Goal: Transaction & Acquisition: Purchase product/service

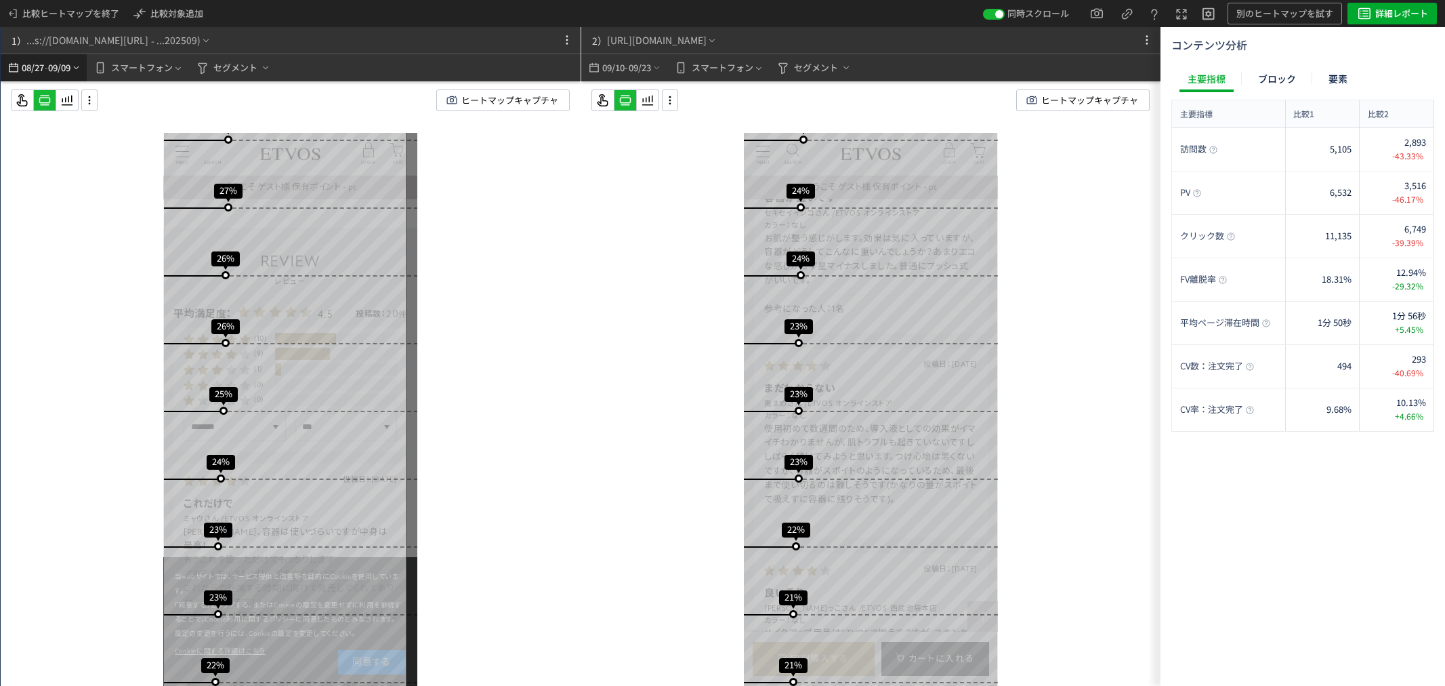
click at [47, 69] on span "-" at bounding box center [46, 67] width 3 height 27
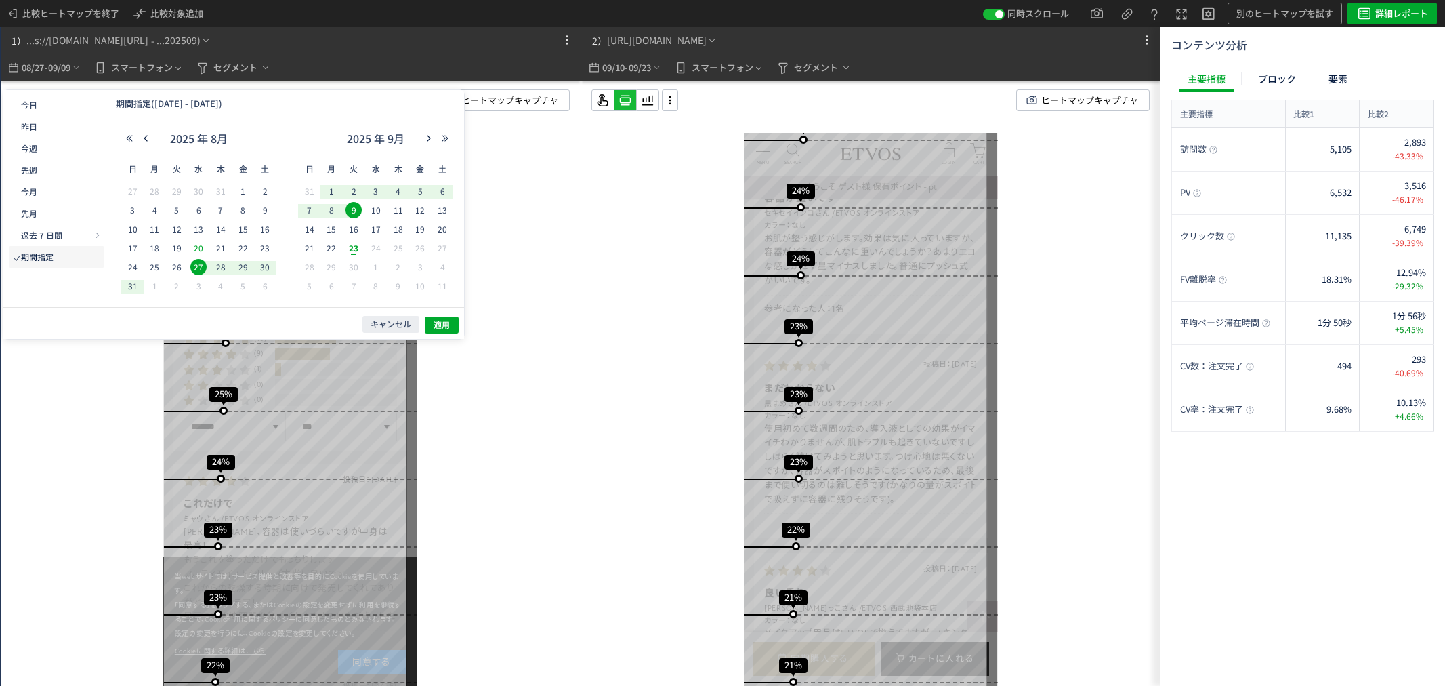
click at [198, 251] on span "20" at bounding box center [198, 248] width 16 height 16
click at [176, 261] on span "26" at bounding box center [177, 267] width 16 height 16
click at [436, 319] on span "適用" at bounding box center [442, 325] width 16 height 12
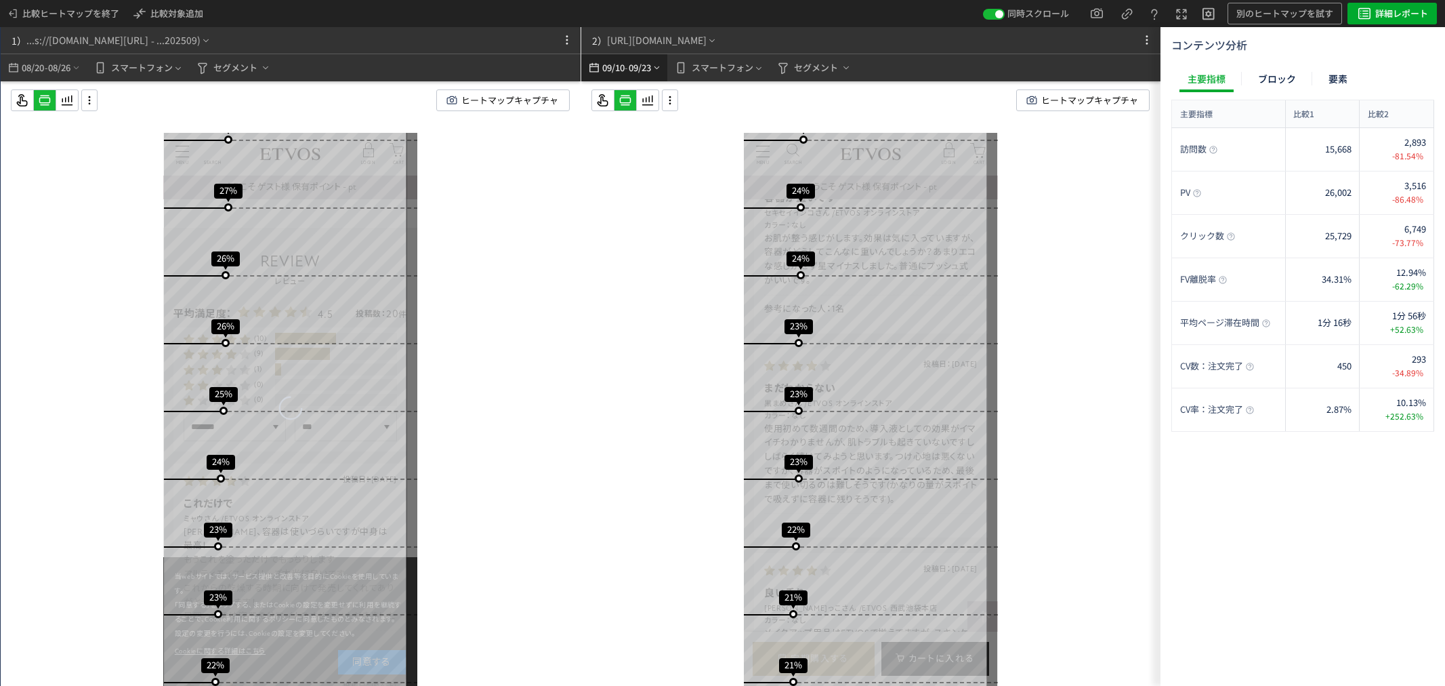
click at [612, 65] on span "09/10" at bounding box center [613, 67] width 23 height 27
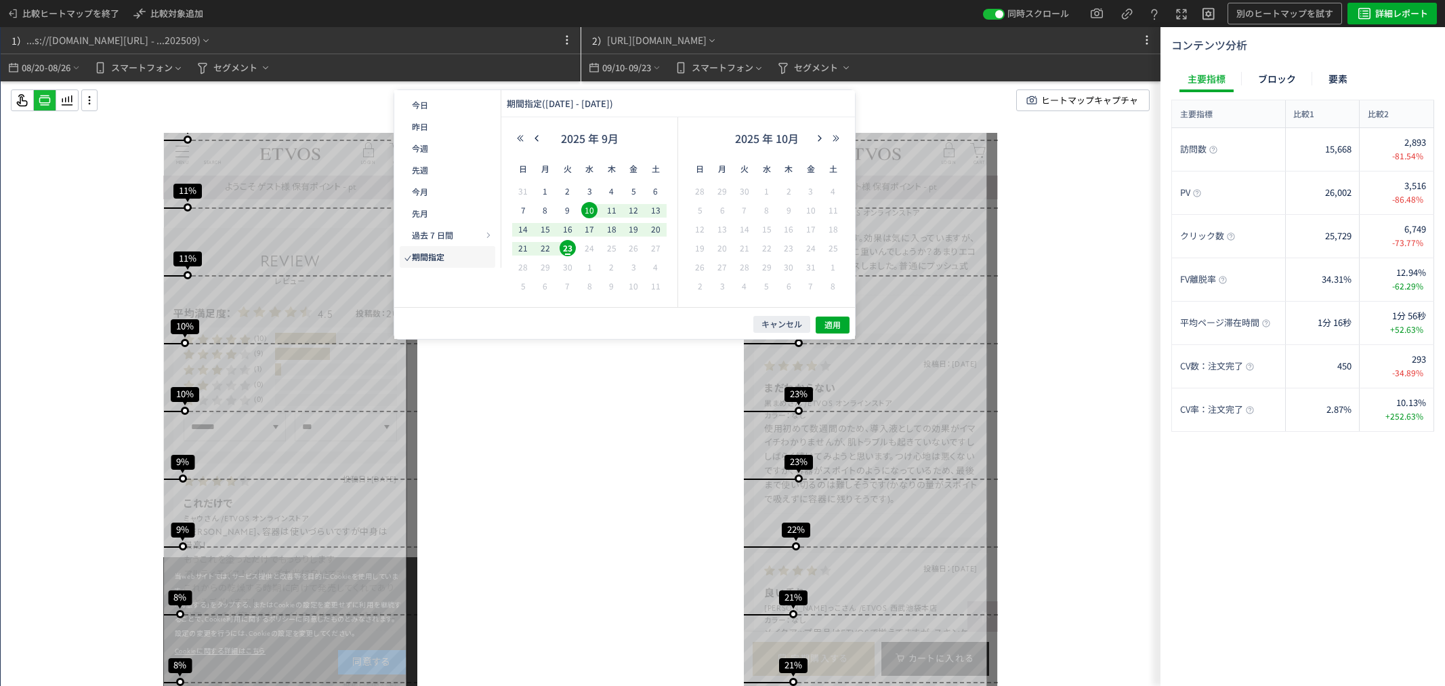
click at [592, 213] on span "10" at bounding box center [589, 210] width 16 height 16
click at [572, 231] on span "16" at bounding box center [568, 229] width 16 height 16
click at [850, 326] on button "適用" at bounding box center [833, 324] width 34 height 17
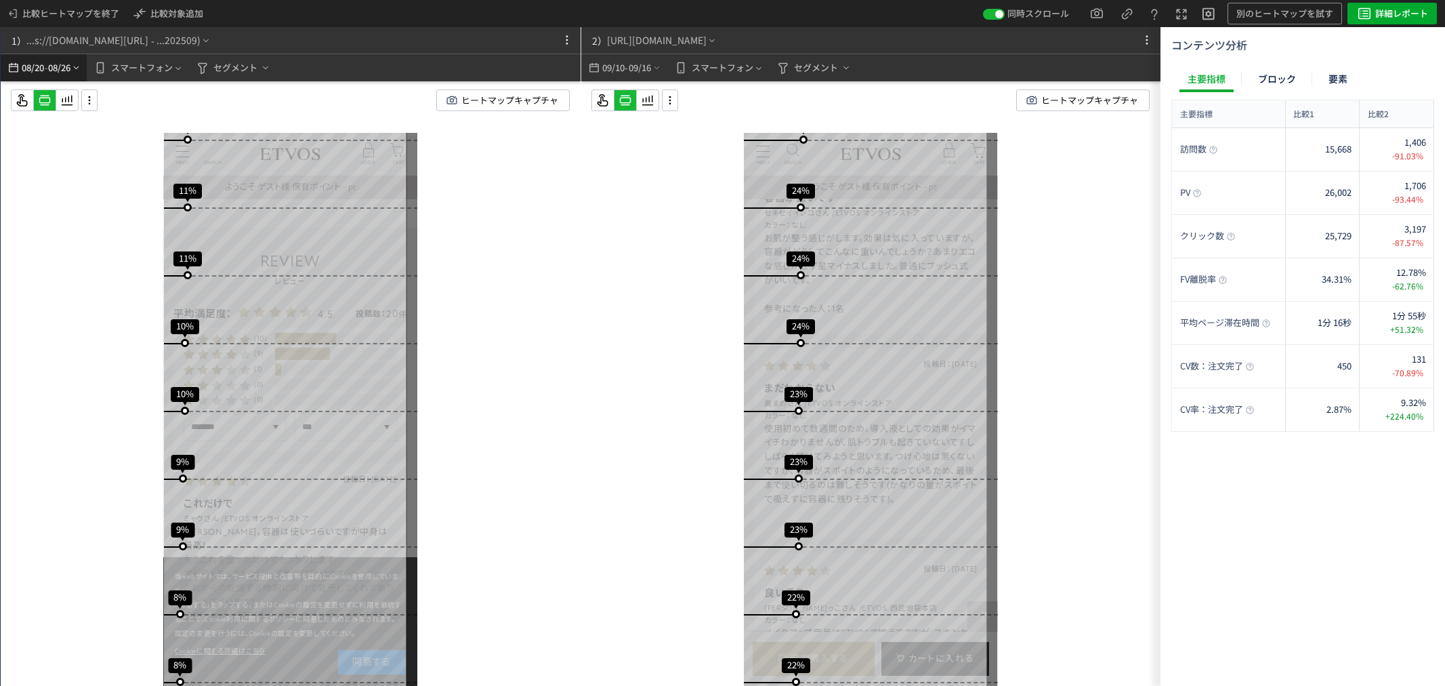
click at [57, 64] on span "08/26" at bounding box center [59, 67] width 23 height 27
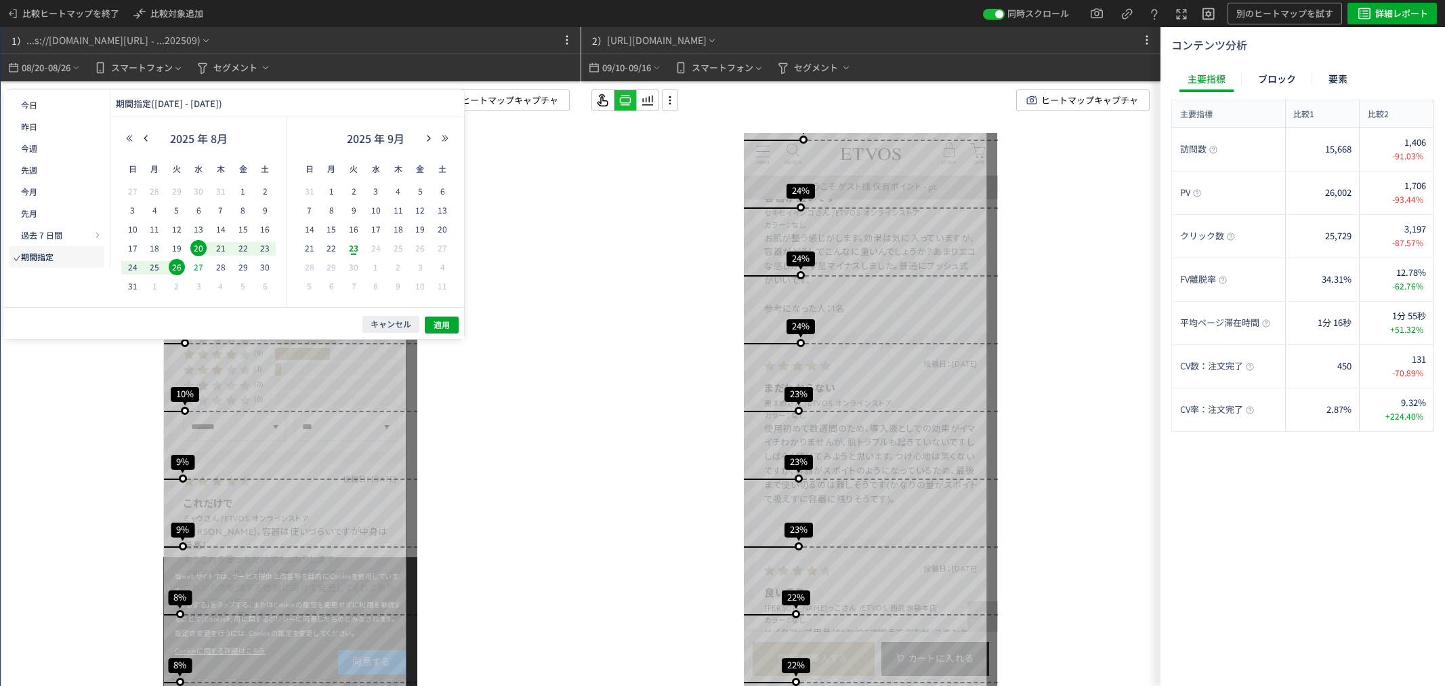
click at [202, 263] on span "27" at bounding box center [198, 267] width 16 height 16
click at [350, 206] on span "9" at bounding box center [354, 210] width 16 height 16
click at [444, 320] on span "適用" at bounding box center [442, 325] width 16 height 12
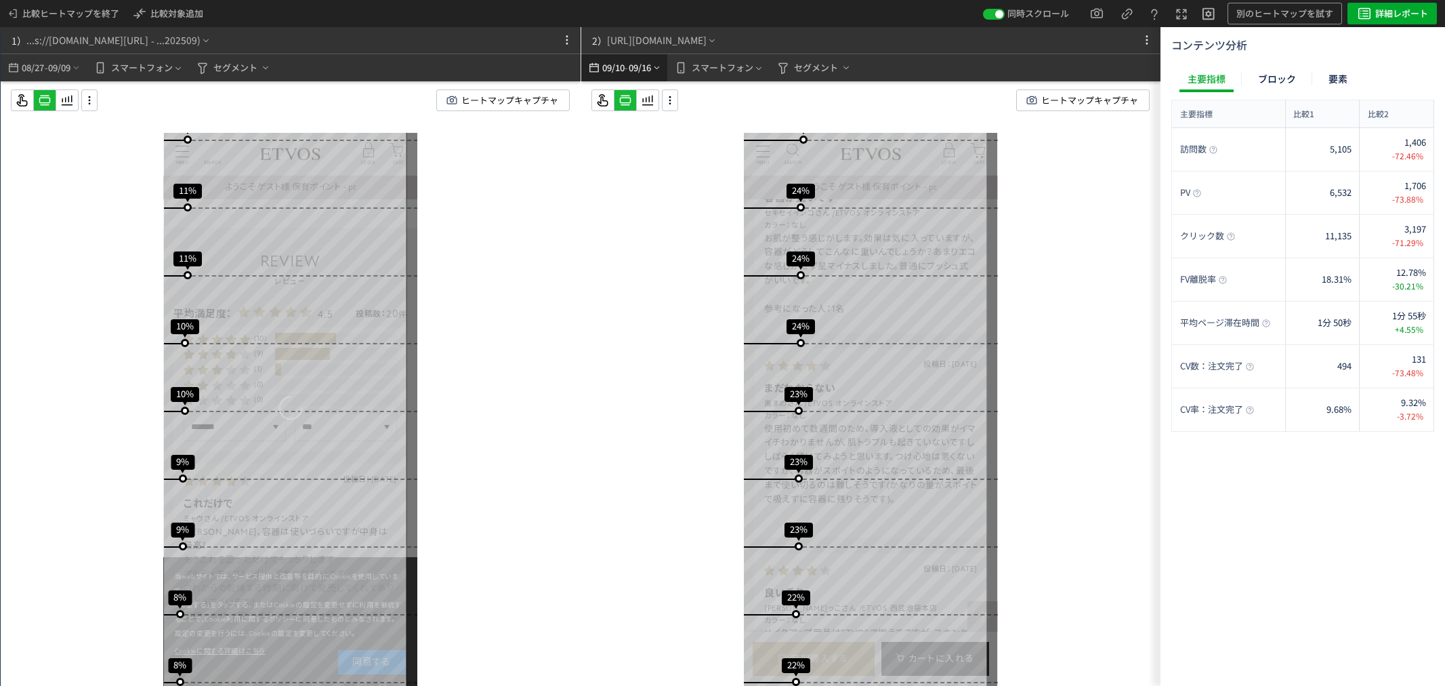
click at [619, 62] on span "09/10" at bounding box center [613, 67] width 23 height 27
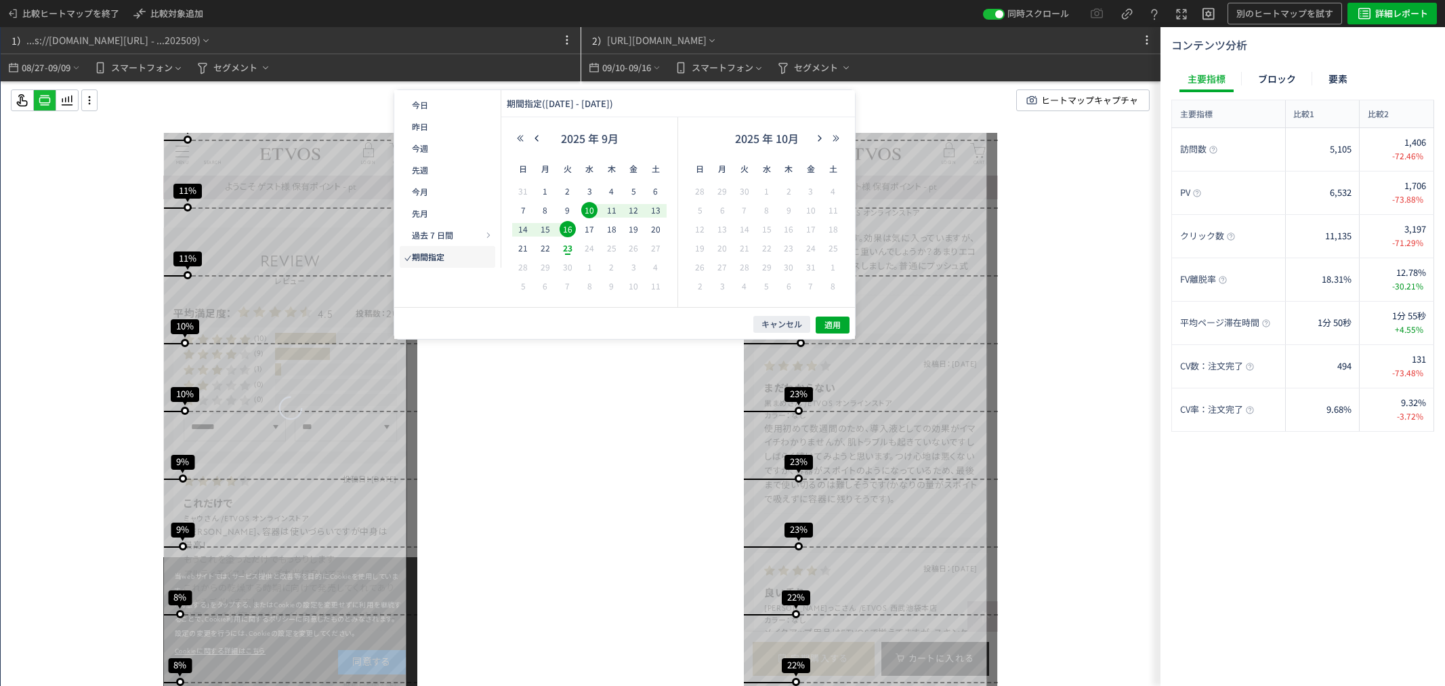
click at [587, 211] on span "10" at bounding box center [589, 210] width 16 height 16
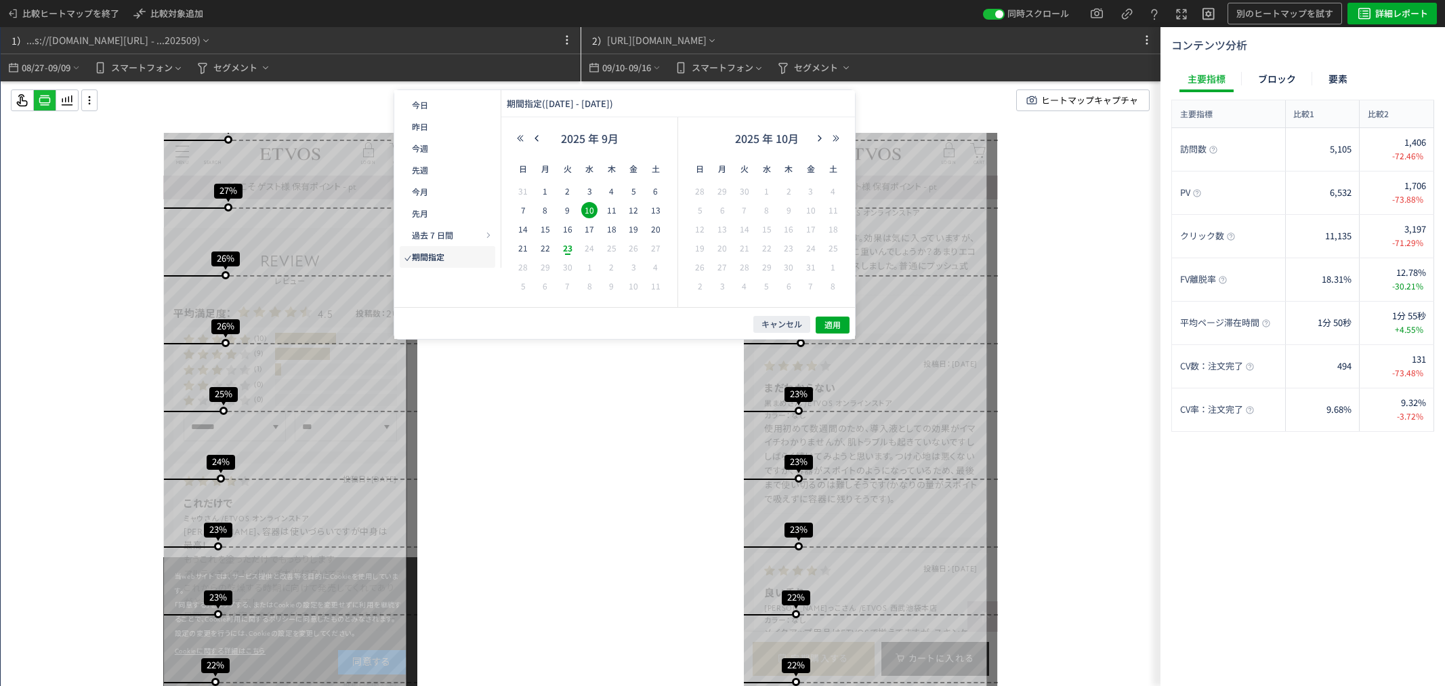
click at [564, 251] on span "23" at bounding box center [568, 248] width 16 height 16
click at [835, 327] on span "適用" at bounding box center [833, 325] width 16 height 12
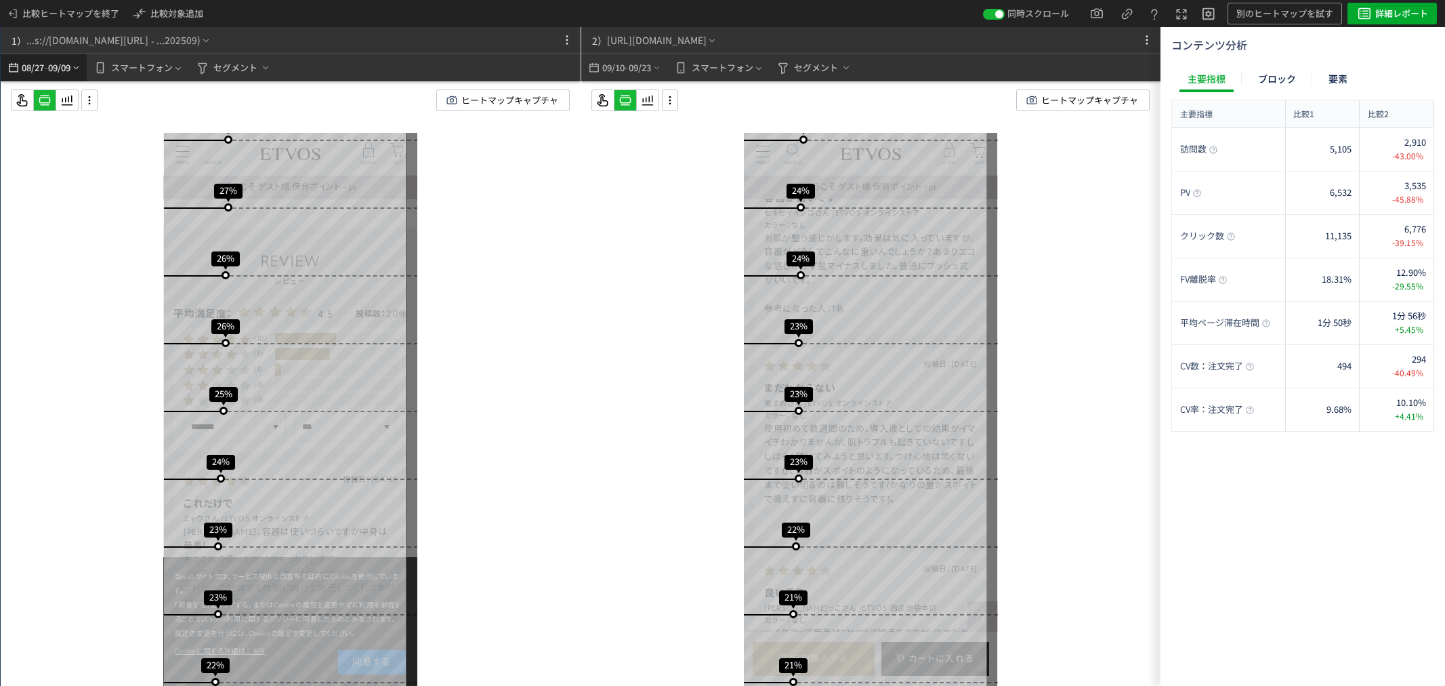
click at [78, 68] on use "heatmap-top-bar" at bounding box center [76, 67] width 5 height 3
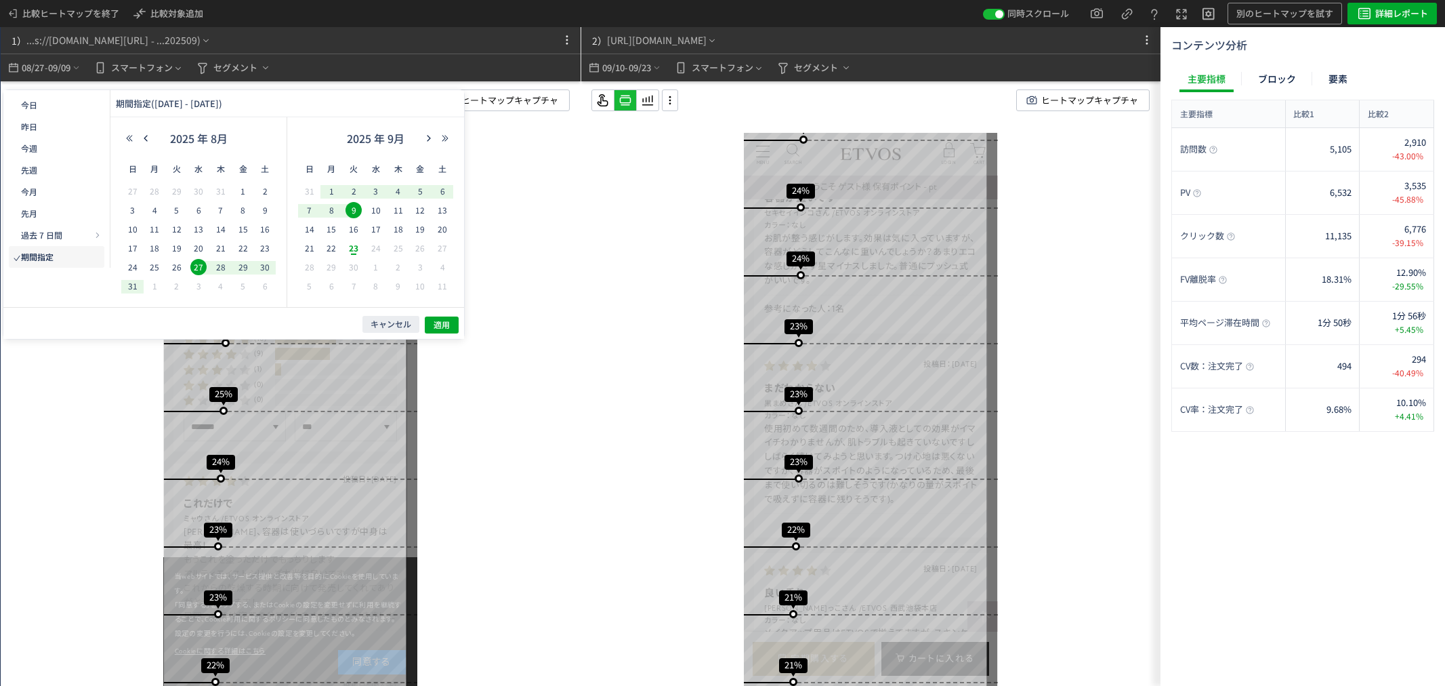
click at [195, 271] on span "27" at bounding box center [198, 267] width 16 height 16
click at [350, 186] on span "2" at bounding box center [354, 191] width 16 height 16
click at [450, 329] on span "適用" at bounding box center [442, 325] width 16 height 12
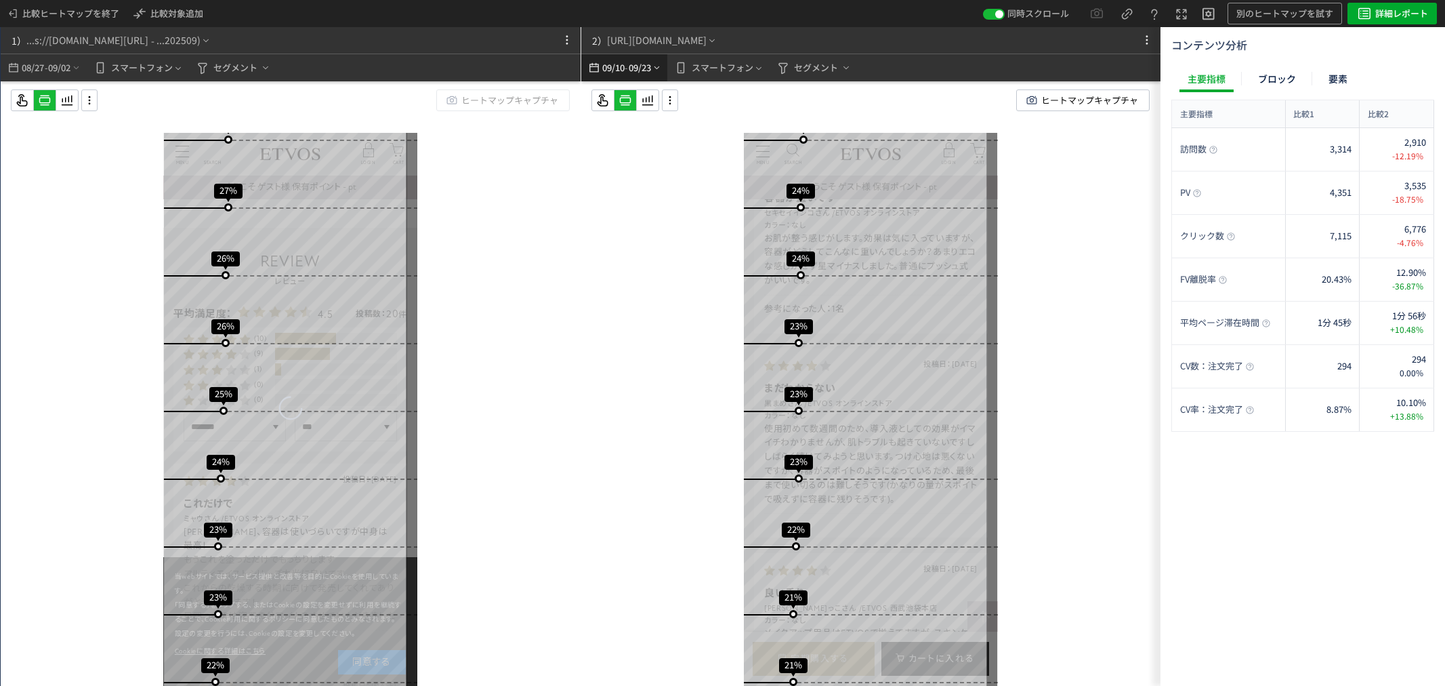
click at [632, 62] on span "09/23" at bounding box center [639, 67] width 23 height 27
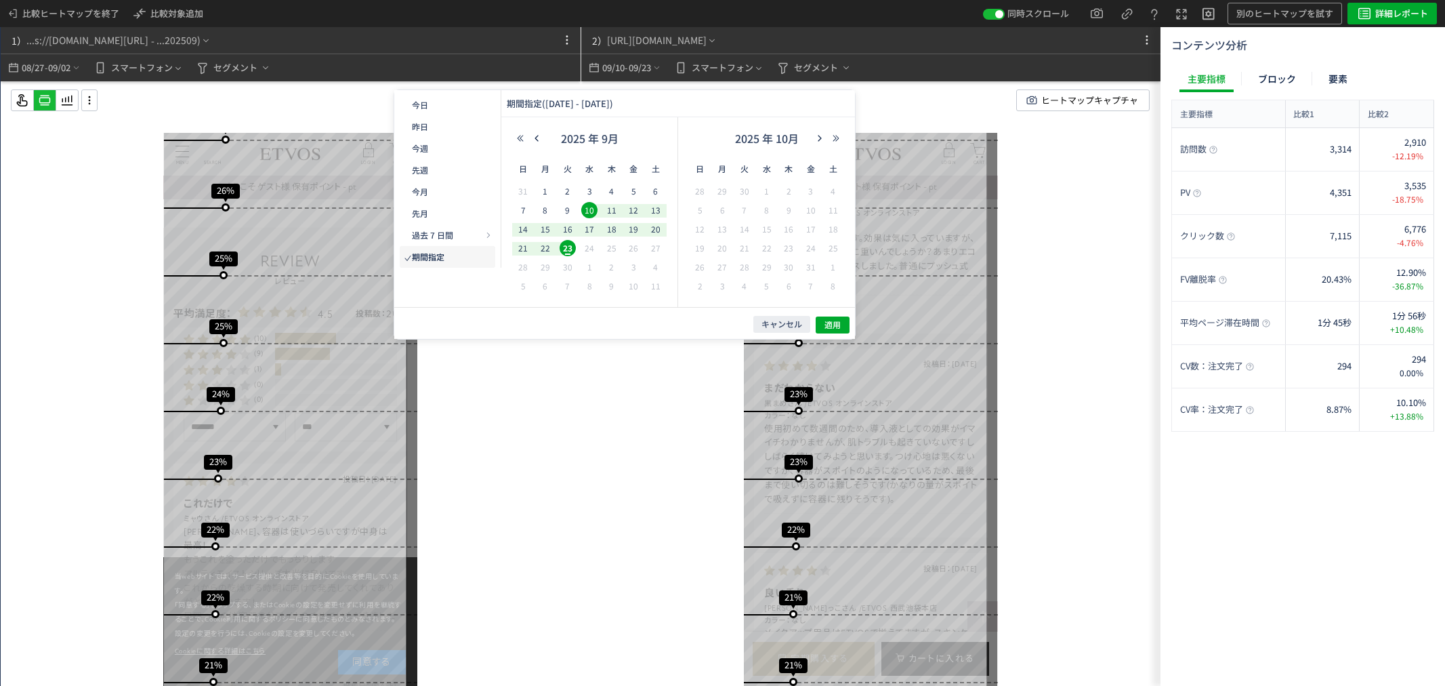
click at [589, 211] on span "10" at bounding box center [589, 210] width 16 height 16
click at [566, 228] on span "16" at bounding box center [568, 229] width 16 height 16
click at [831, 330] on button "適用" at bounding box center [833, 324] width 34 height 17
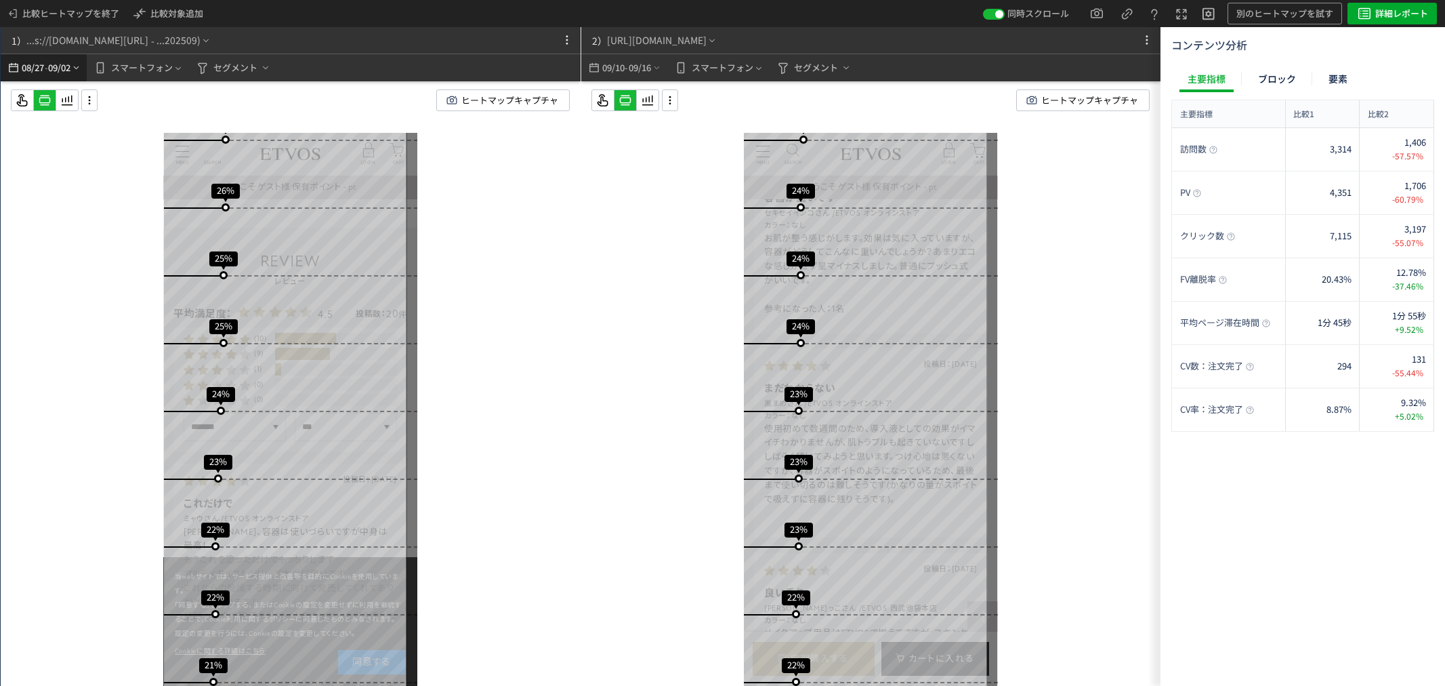
click at [46, 72] on span "-" at bounding box center [46, 67] width 3 height 27
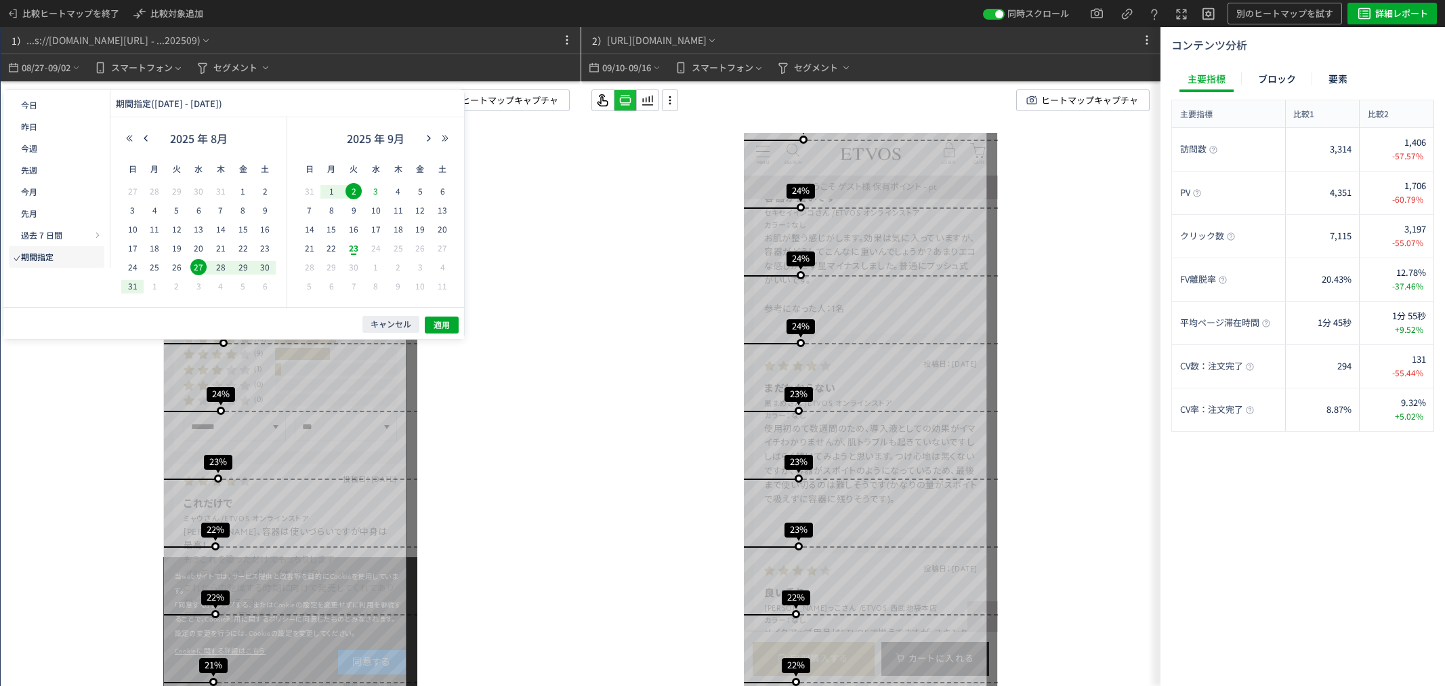
click at [375, 188] on span "3" at bounding box center [376, 191] width 16 height 16
click at [354, 207] on span "9" at bounding box center [354, 210] width 16 height 16
click at [430, 328] on button "適用" at bounding box center [442, 324] width 34 height 17
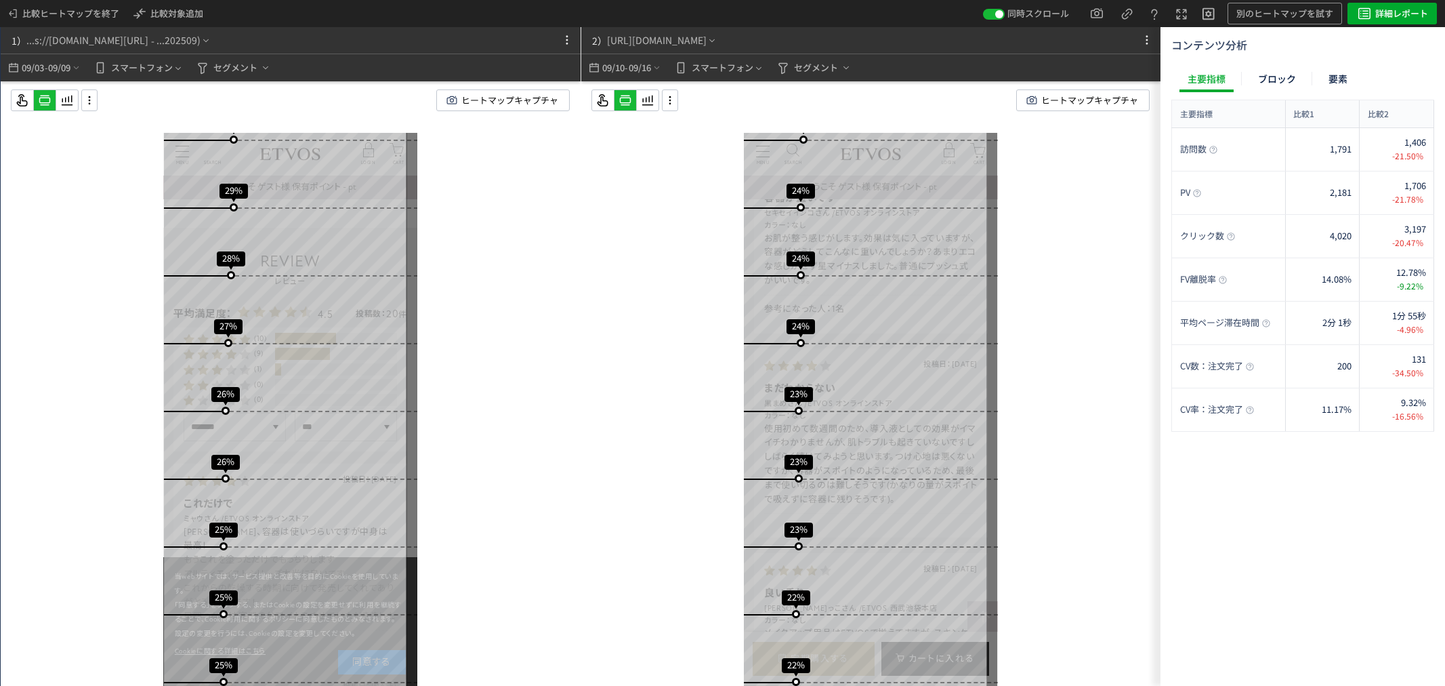
click at [54, 62] on span "09/09" at bounding box center [59, 67] width 23 height 27
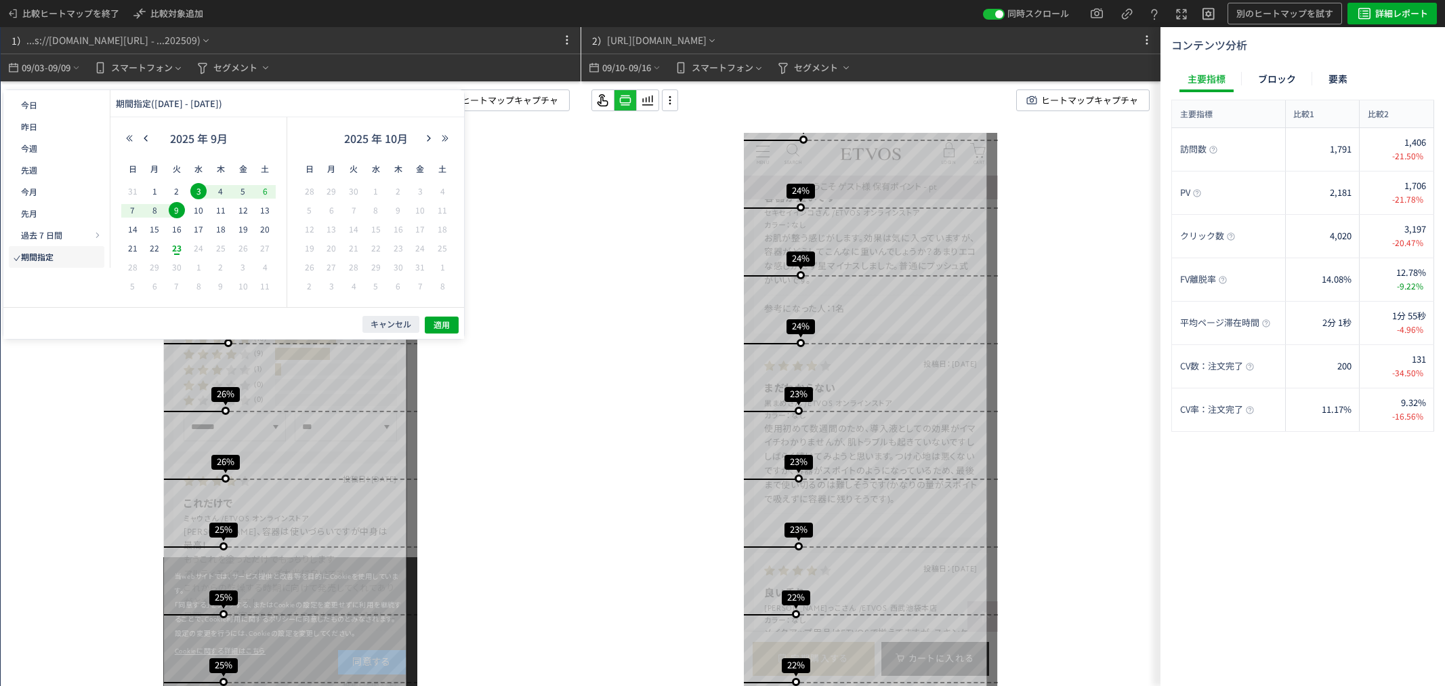
click at [266, 198] on span "6" at bounding box center [265, 191] width 16 height 16
click at [129, 207] on span "7" at bounding box center [133, 210] width 16 height 16
click at [434, 329] on span "適用" at bounding box center [442, 325] width 16 height 12
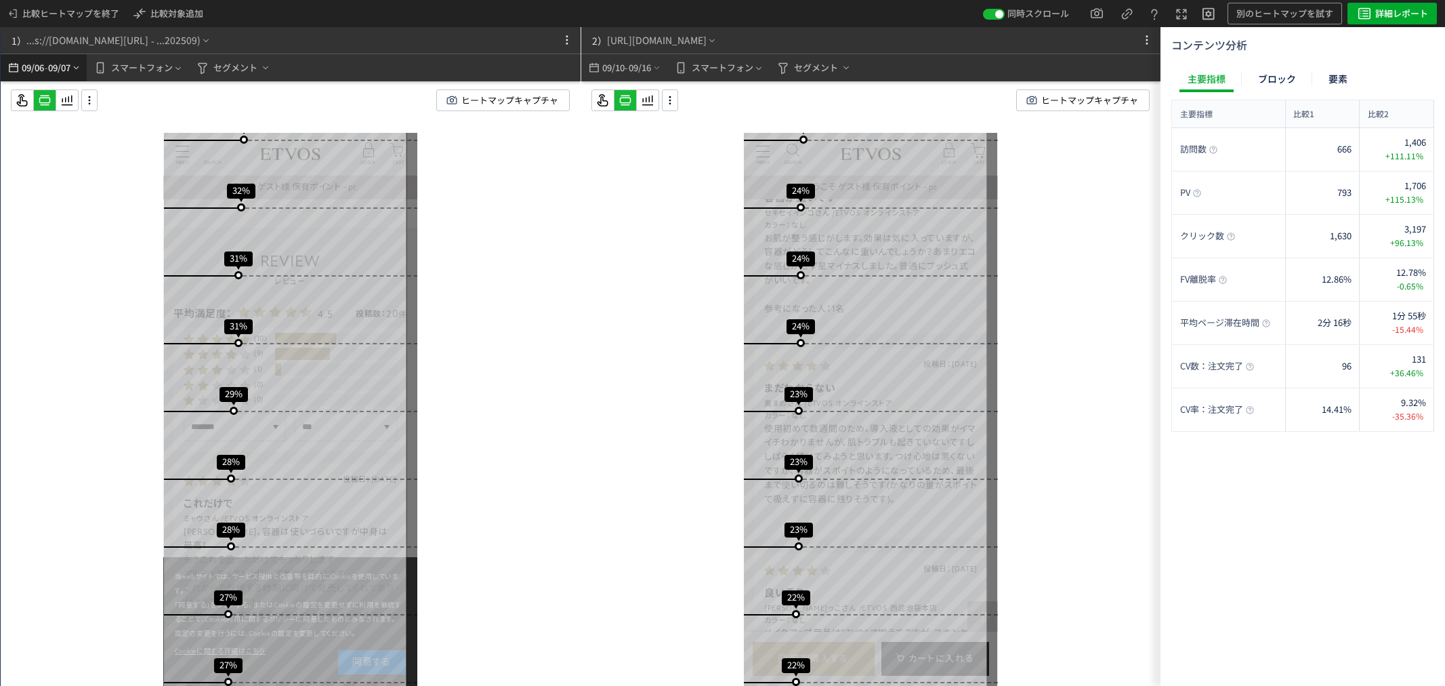
click at [43, 68] on span "09/06" at bounding box center [32, 67] width 23 height 27
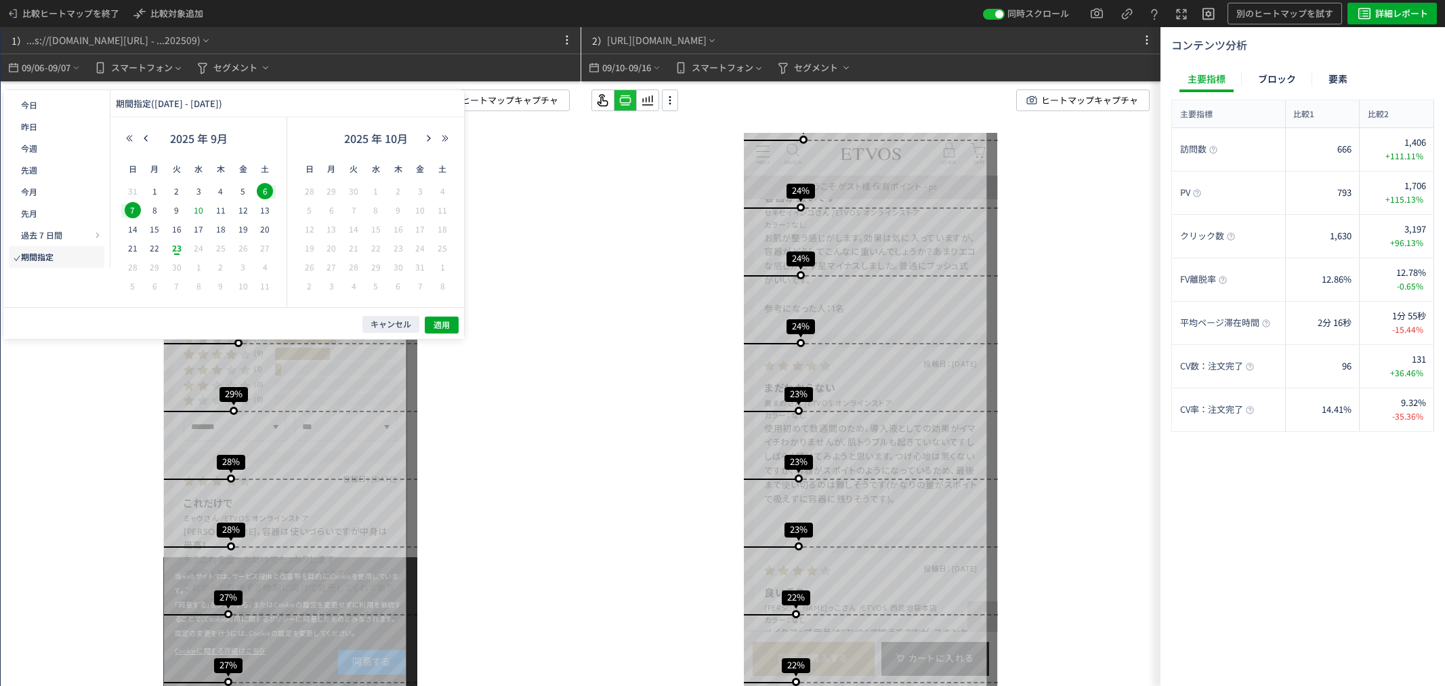
click at [201, 213] on span "10" at bounding box center [198, 210] width 16 height 16
click at [178, 245] on span "23" at bounding box center [177, 248] width 16 height 16
click at [449, 320] on span "適用" at bounding box center [442, 325] width 16 height 12
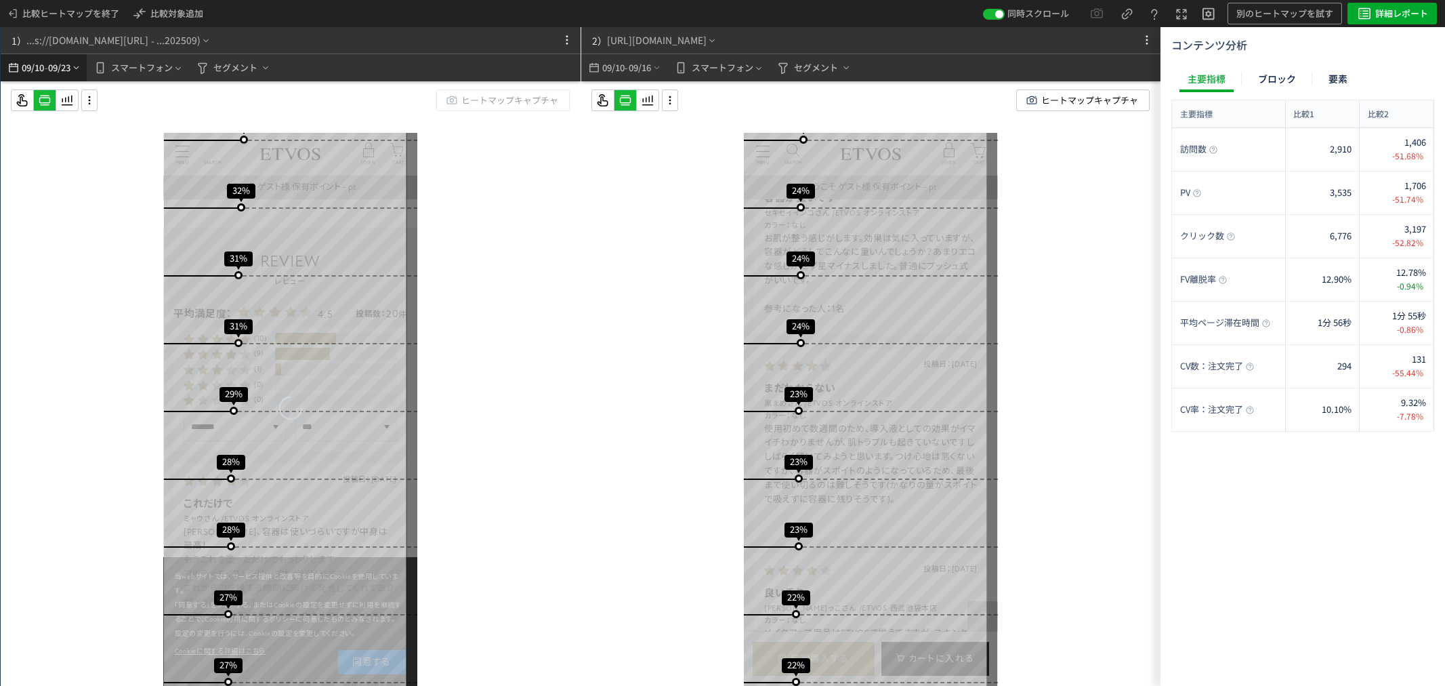
click at [55, 69] on span "09/23" at bounding box center [59, 67] width 23 height 27
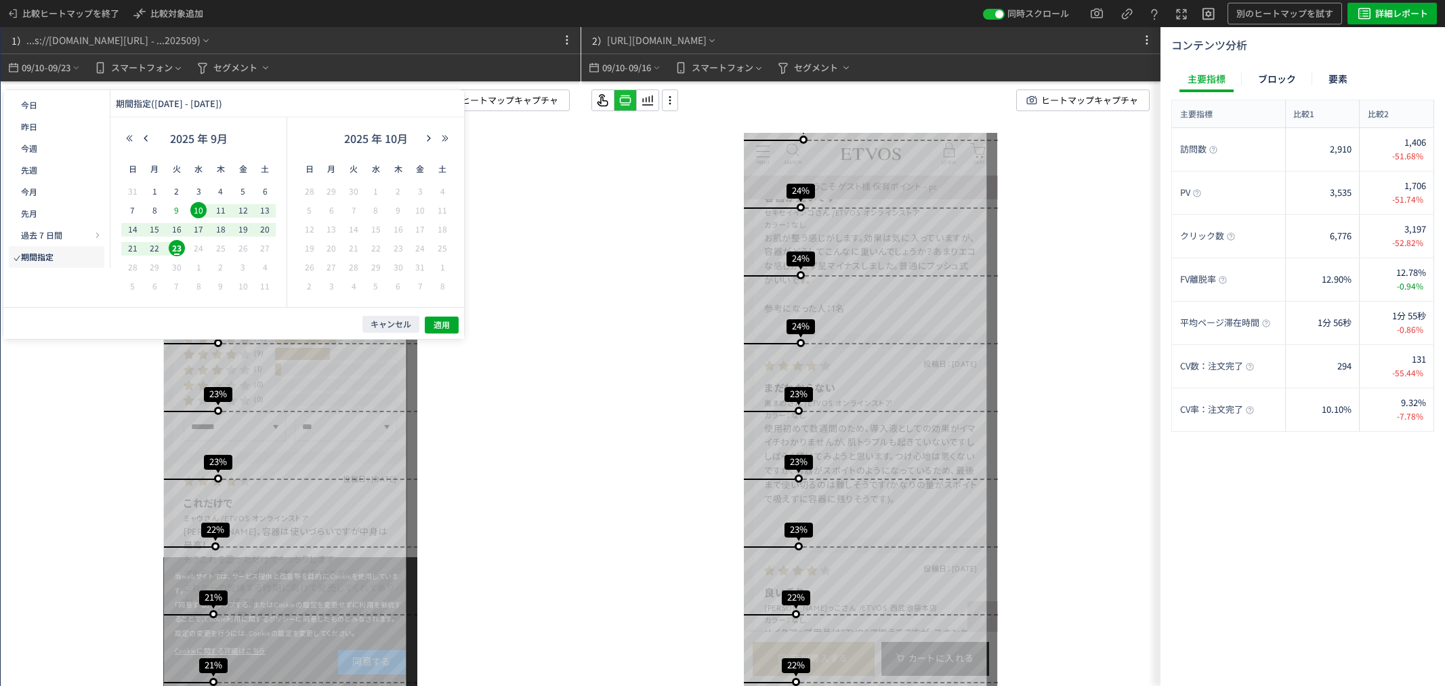
click at [180, 207] on span "9" at bounding box center [177, 210] width 16 height 16
click at [144, 140] on icon "button" at bounding box center [146, 138] width 8 height 8
click at [198, 266] on span "27" at bounding box center [198, 267] width 16 height 16
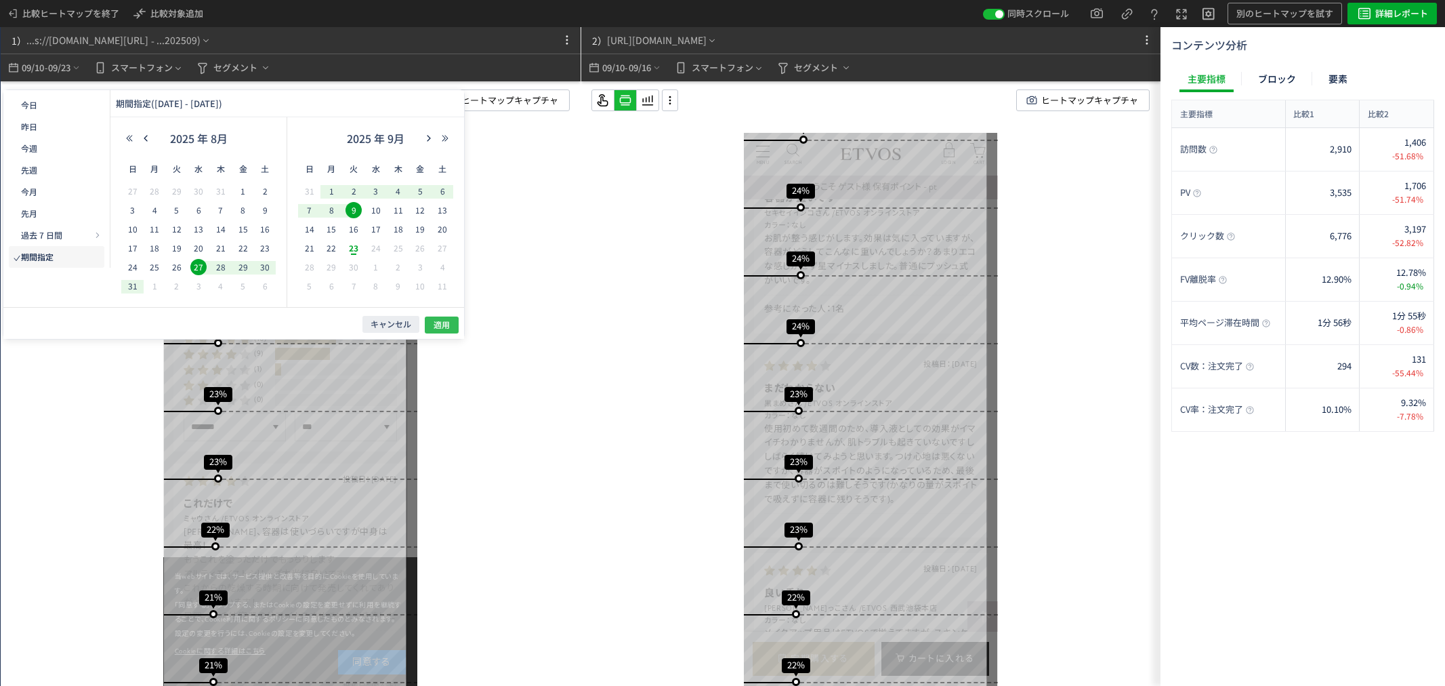
click at [452, 325] on button "適用" at bounding box center [442, 324] width 34 height 17
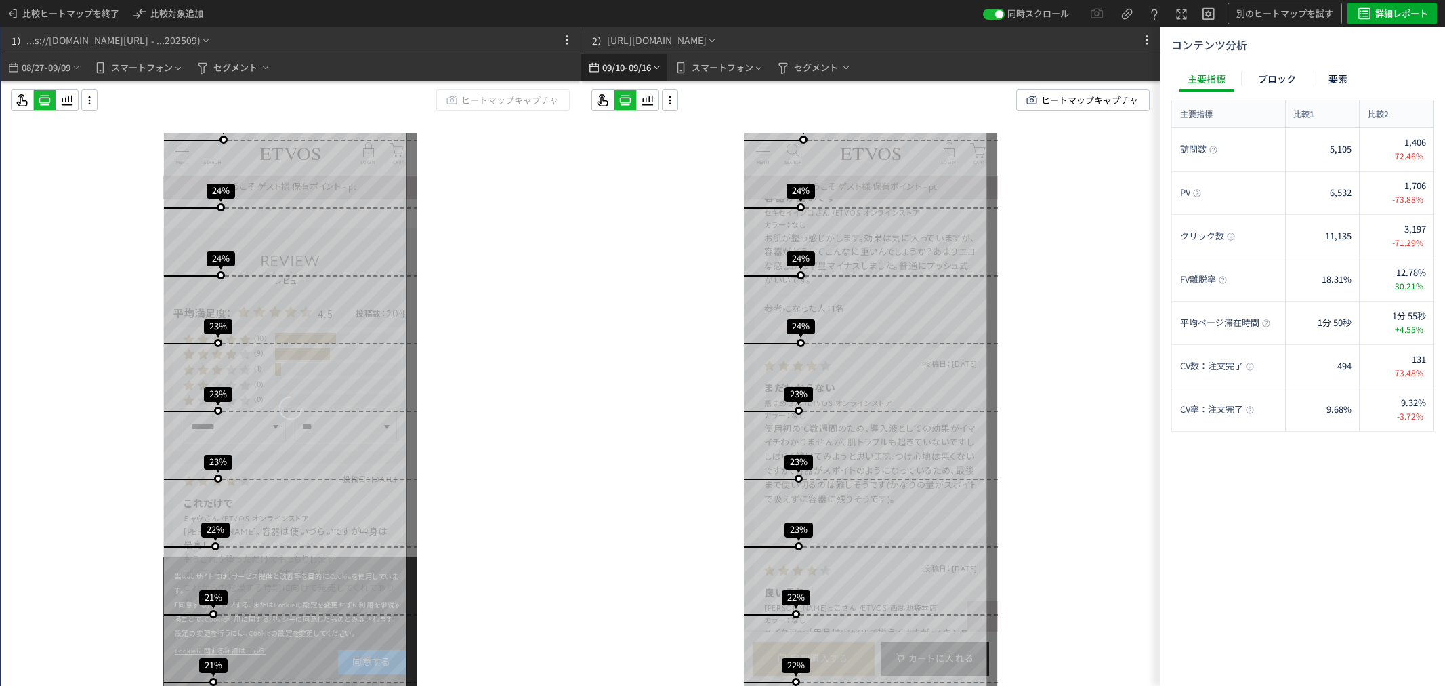
click at [632, 64] on span "09/16" at bounding box center [639, 67] width 23 height 27
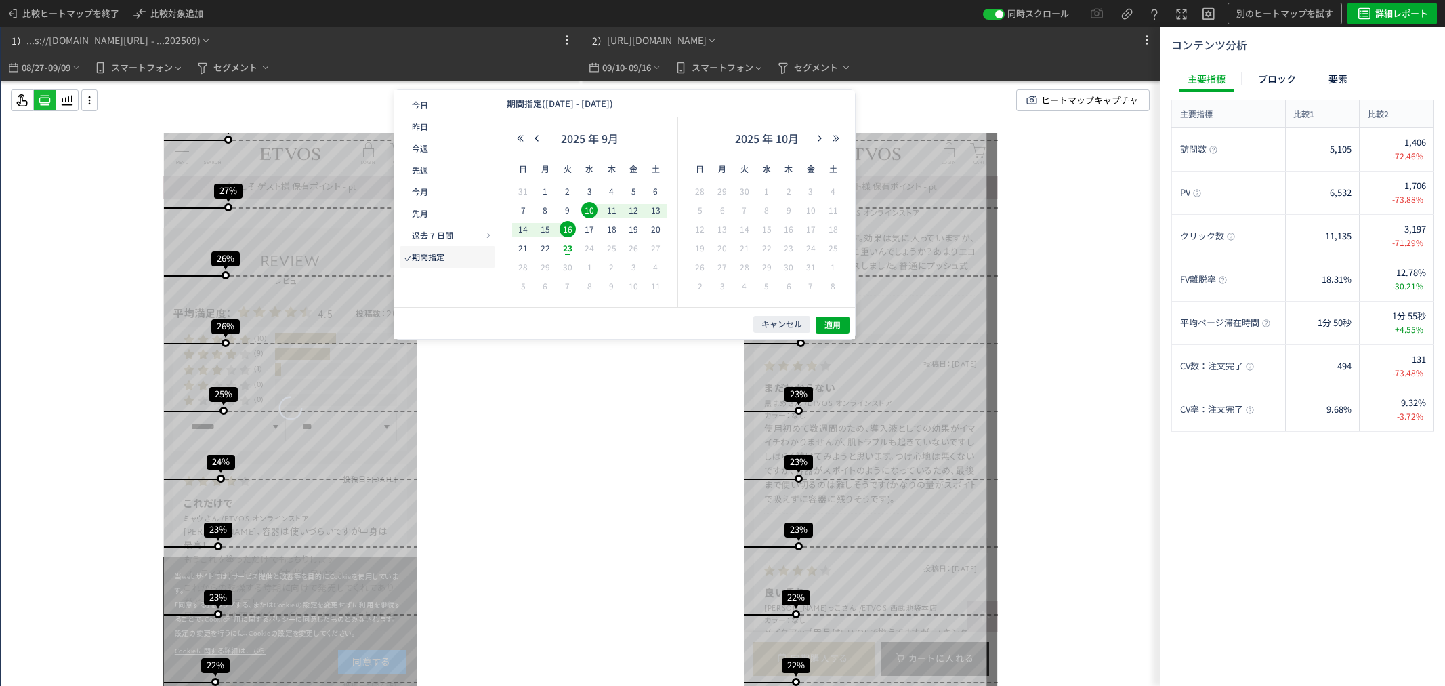
click at [592, 210] on span "10" at bounding box center [589, 210] width 16 height 16
click at [570, 247] on span "23" at bounding box center [568, 248] width 16 height 16
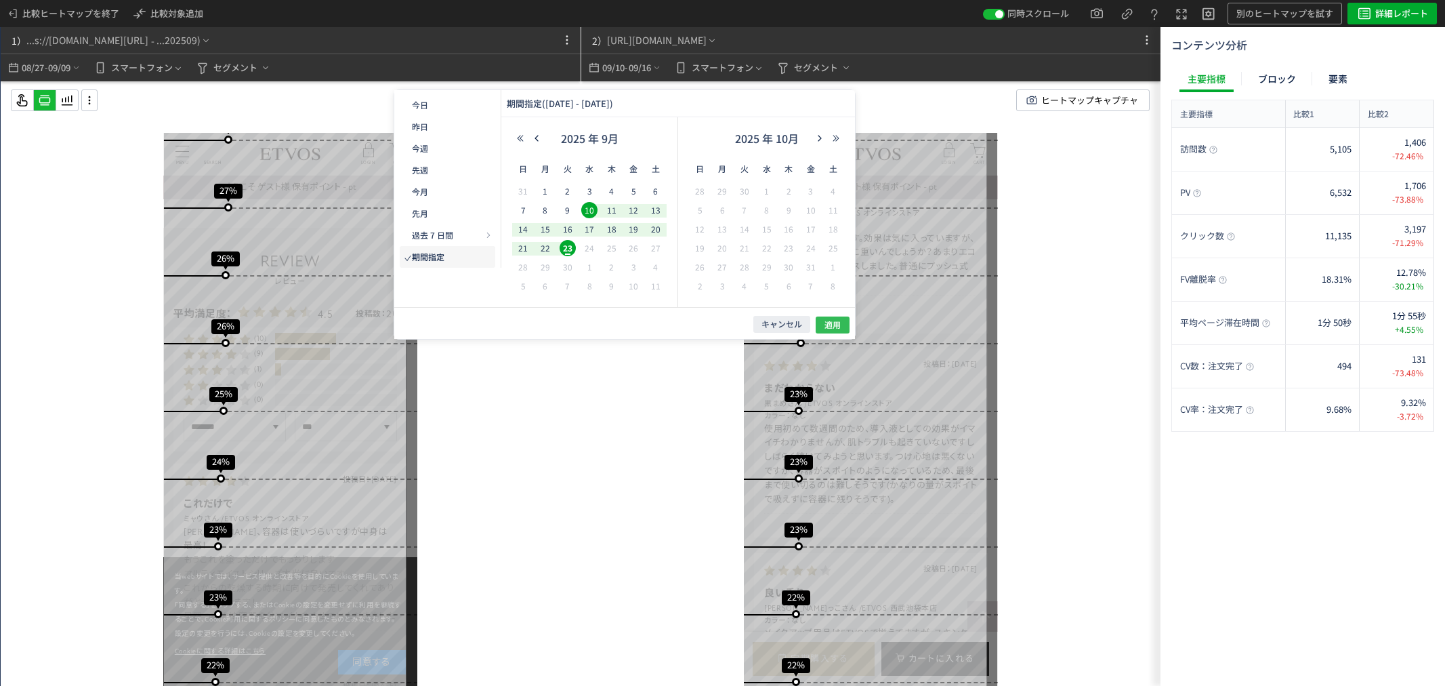
click at [831, 327] on span "適用" at bounding box center [833, 325] width 16 height 12
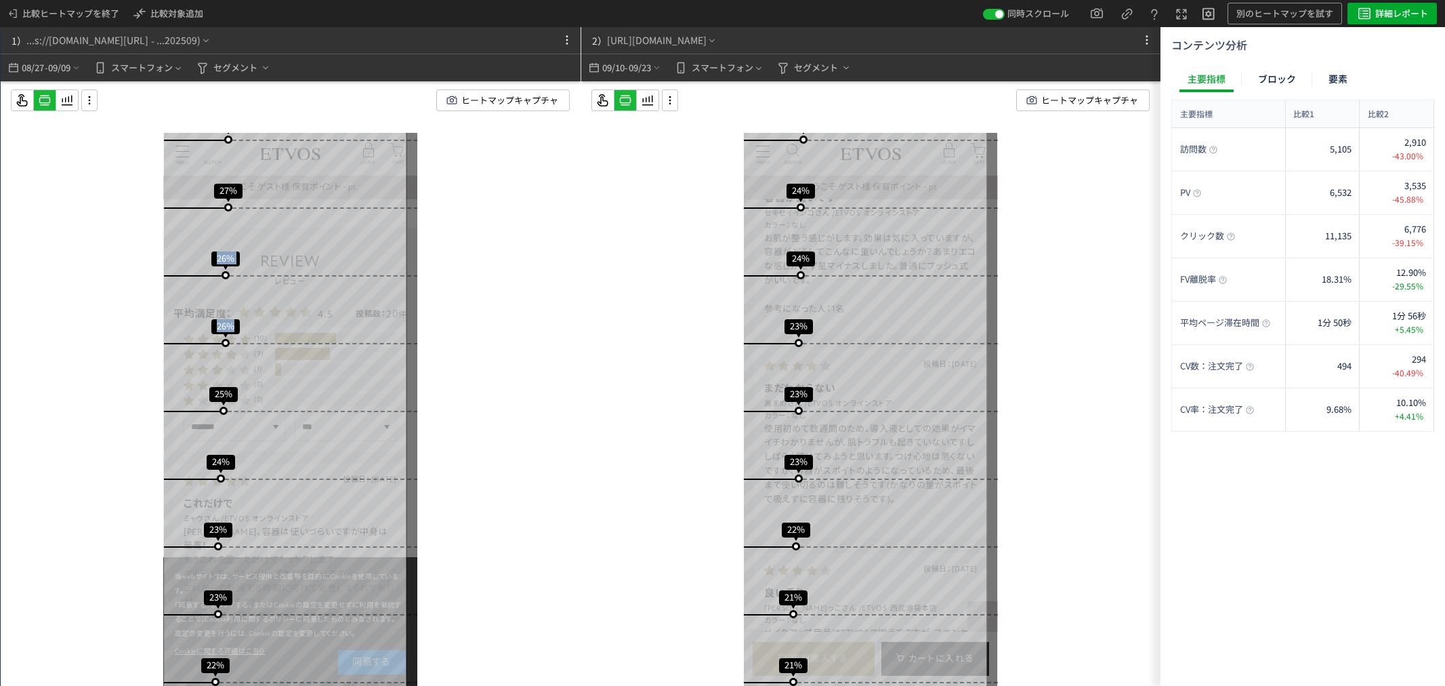
drag, startPoint x: 337, startPoint y: 211, endPoint x: 341, endPoint y: 384, distance: 172.8
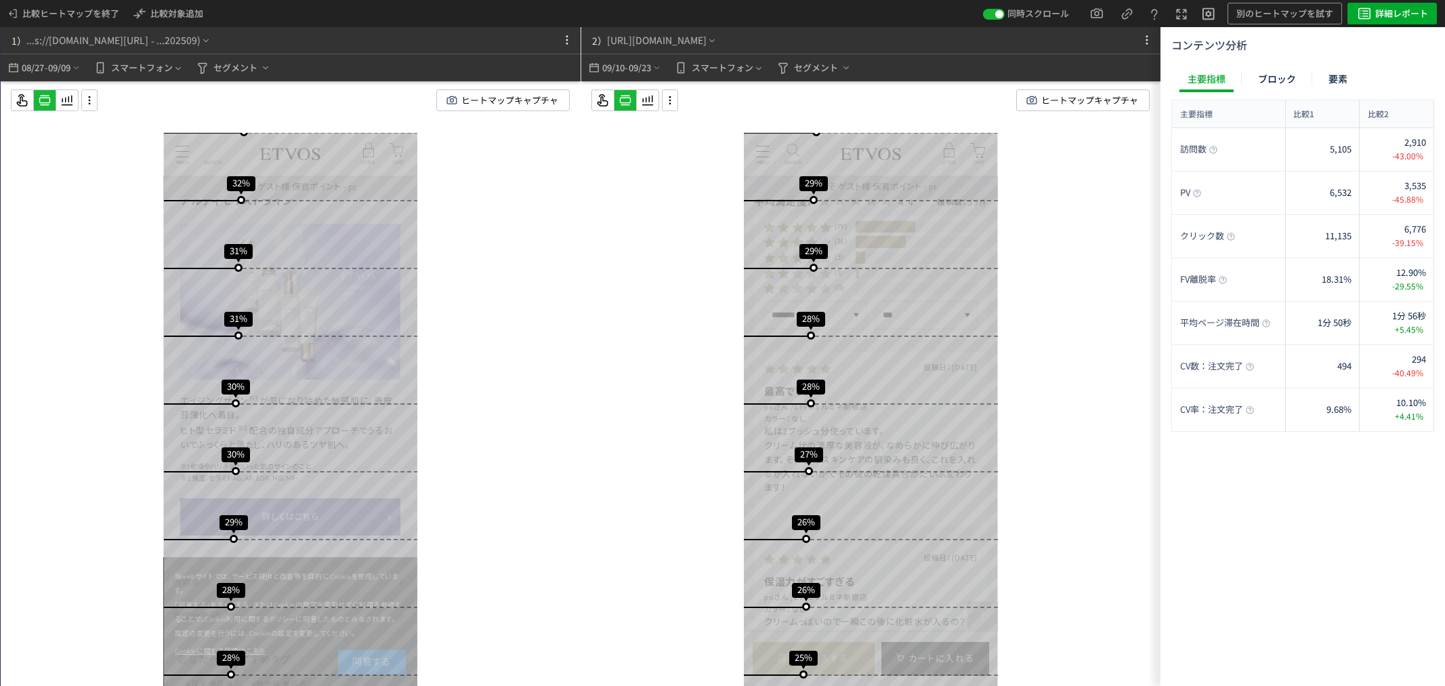
scroll to position [6701, 0]
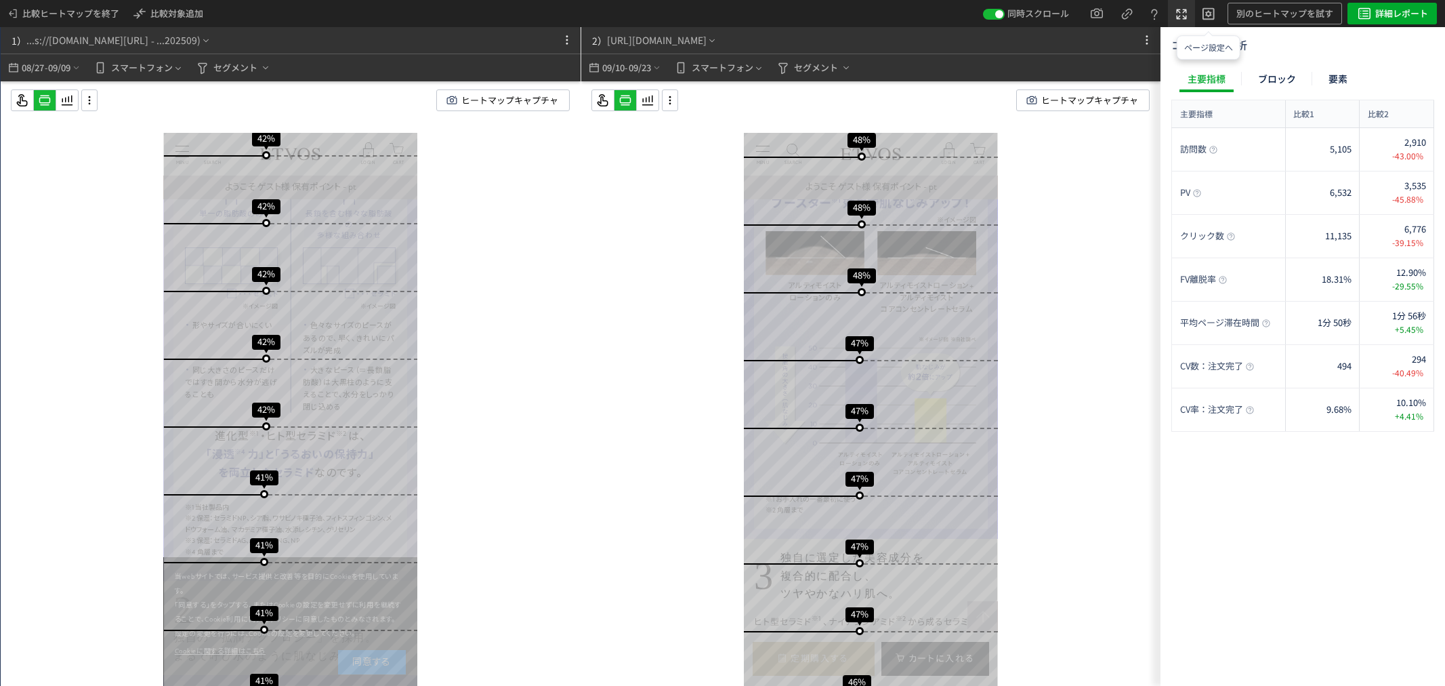
click at [1174, 25] on span at bounding box center [1182, 13] width 16 height 30
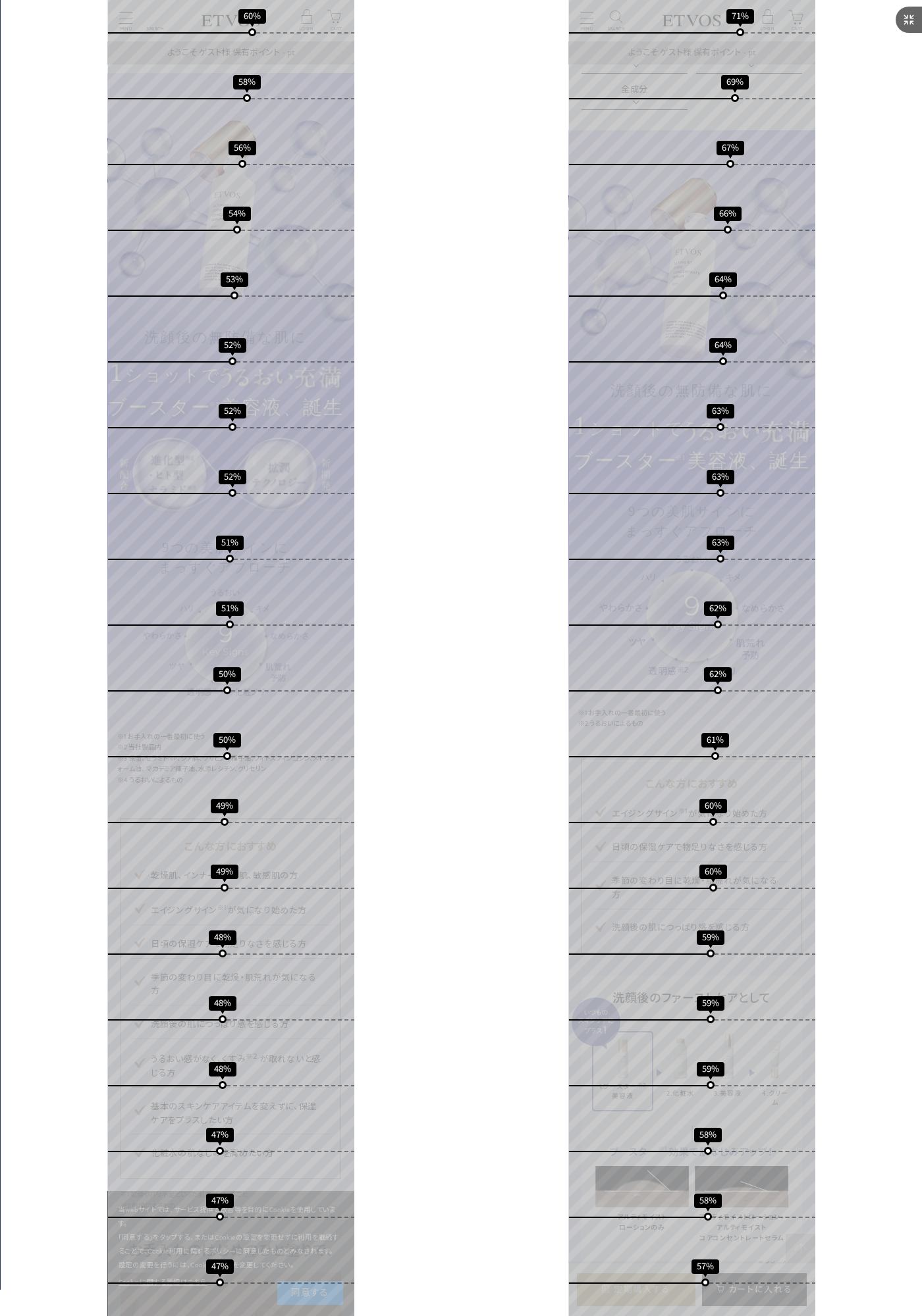
scroll to position [760, 0]
